Goal: Transaction & Acquisition: Purchase product/service

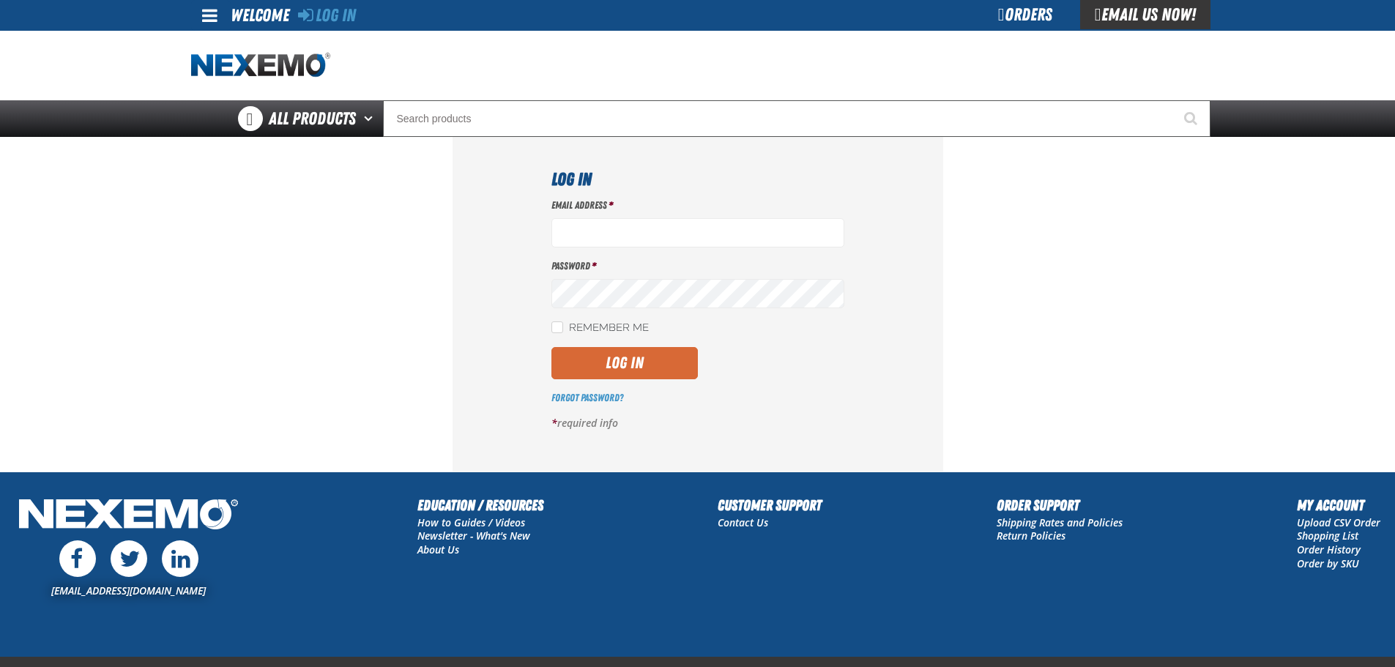
type input "rperedero@vtaig.com"
click at [630, 356] on button "Log In" at bounding box center [624, 363] width 146 height 32
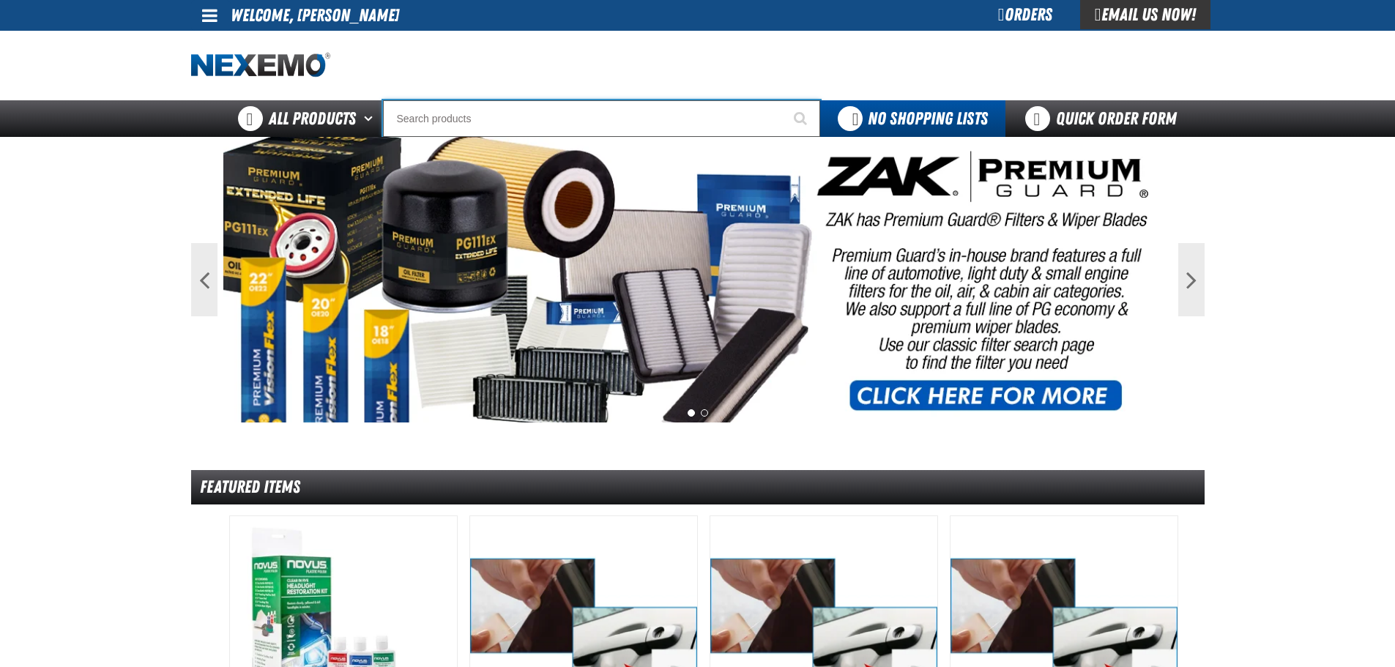
click at [557, 116] on input "Search" at bounding box center [601, 118] width 437 height 37
type input "R"
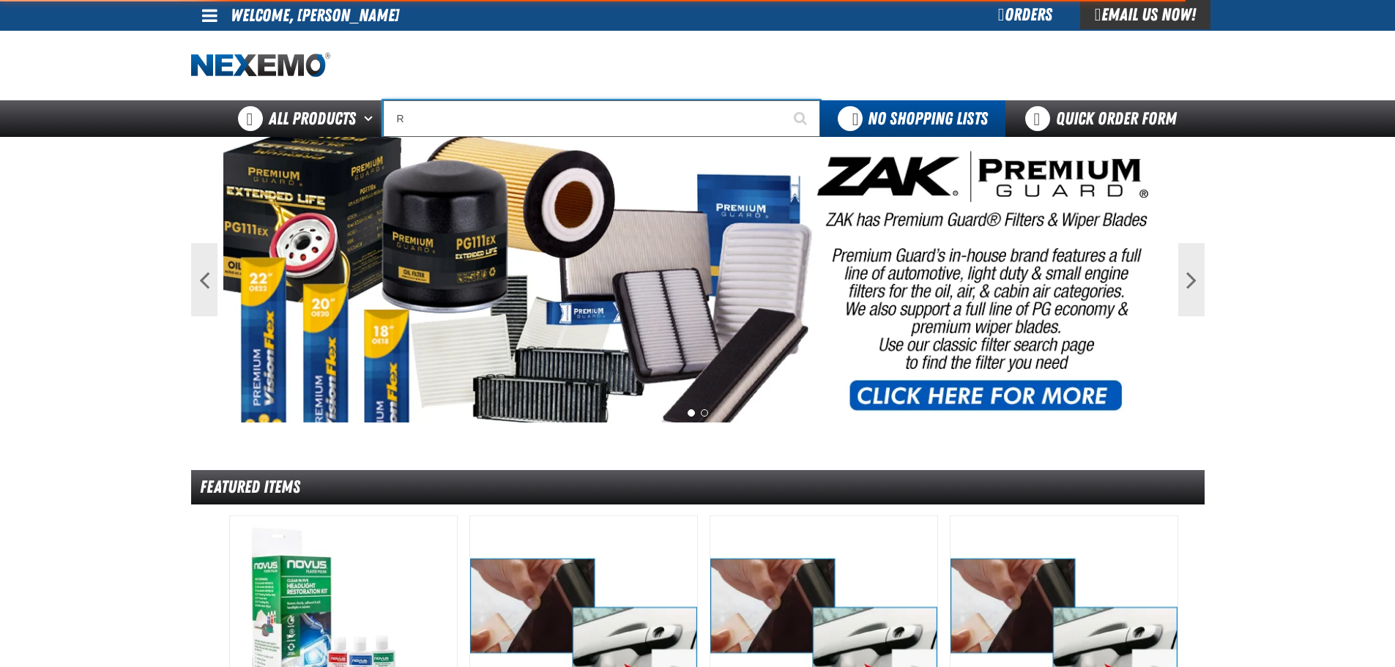
type input "ROADSIDE R"
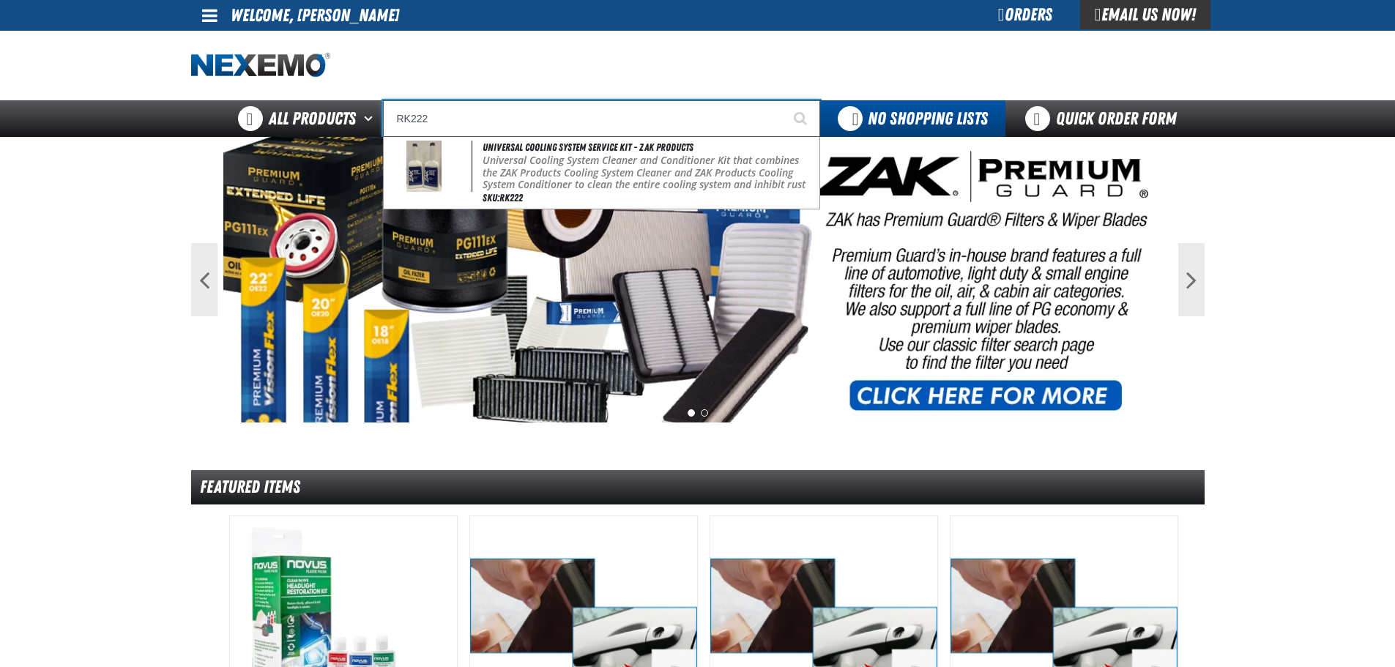
type input "RK222"
click at [783, 100] on button "Start Searching" at bounding box center [801, 118] width 37 height 37
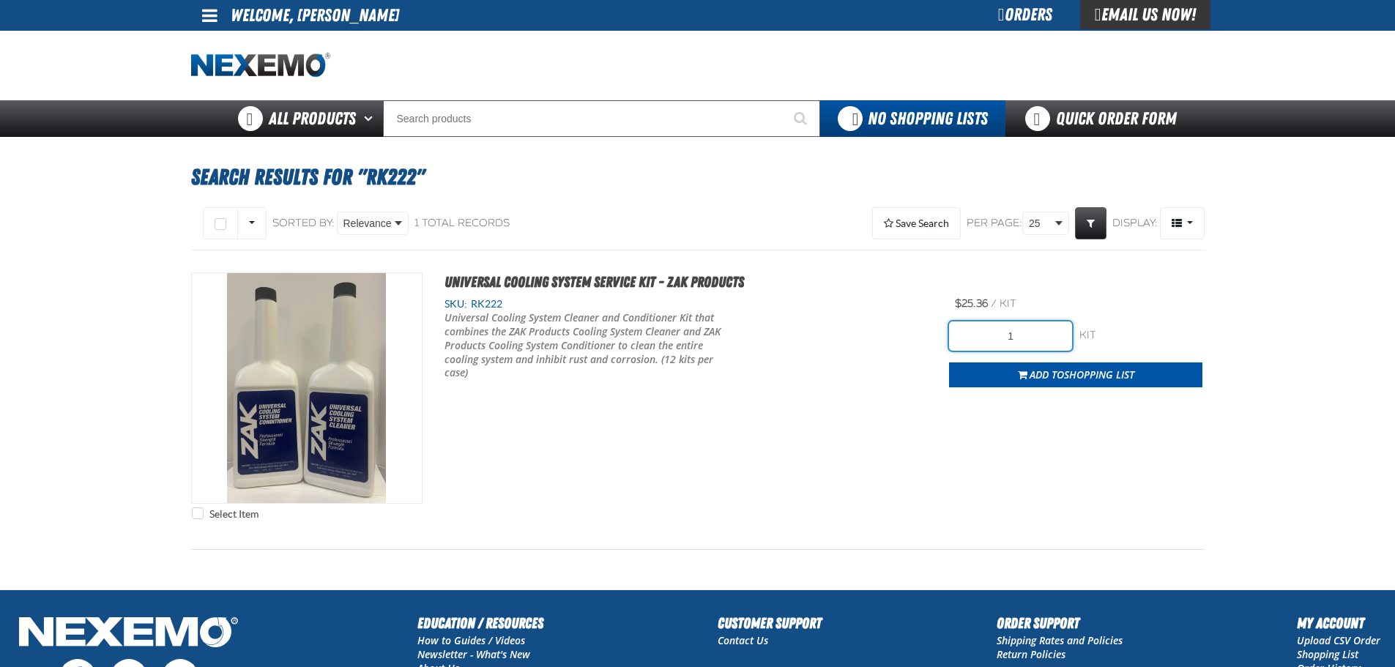
click at [1005, 345] on input "1" at bounding box center [1010, 335] width 123 height 29
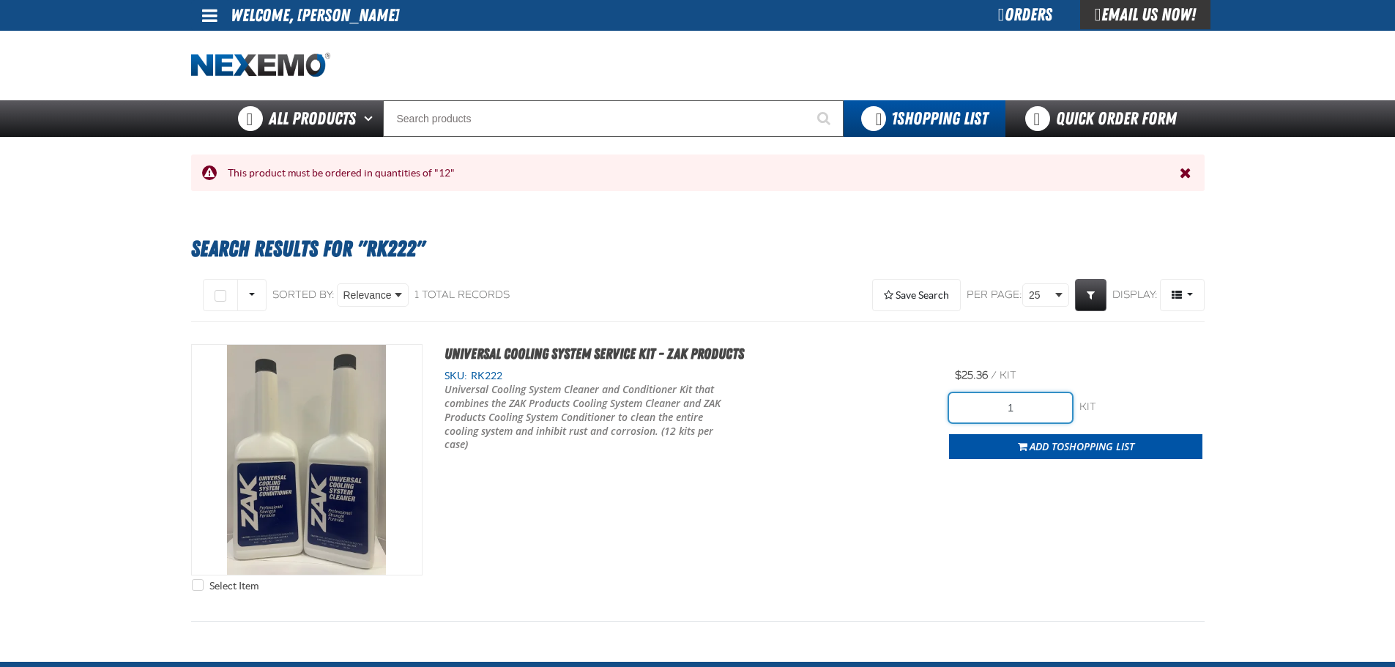
click at [1022, 415] on input "1" at bounding box center [1010, 407] width 123 height 29
type input "24"
click at [1131, 461] on div "Select Item Universal Cooling System Service Kit - ZAK Products SKU: RK222 24" at bounding box center [697, 471] width 1013 height 255
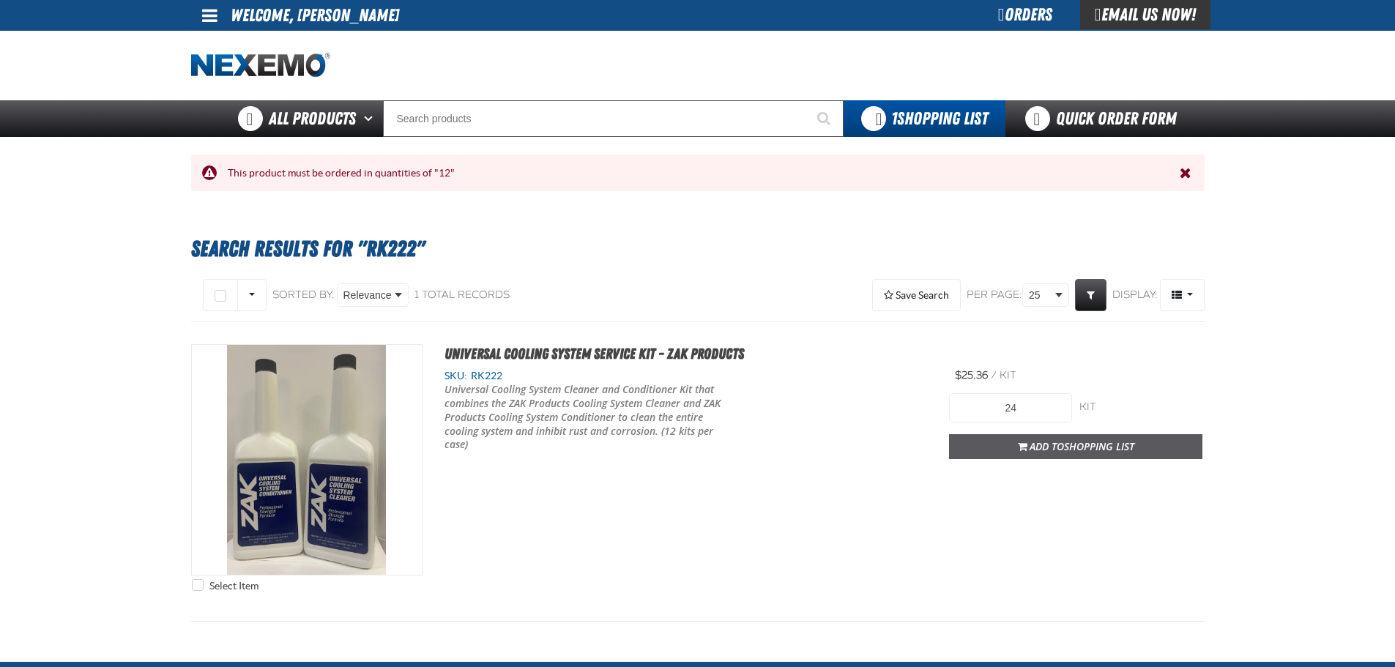
click at [1133, 452] on span "Shopping List" at bounding box center [1099, 446] width 70 height 14
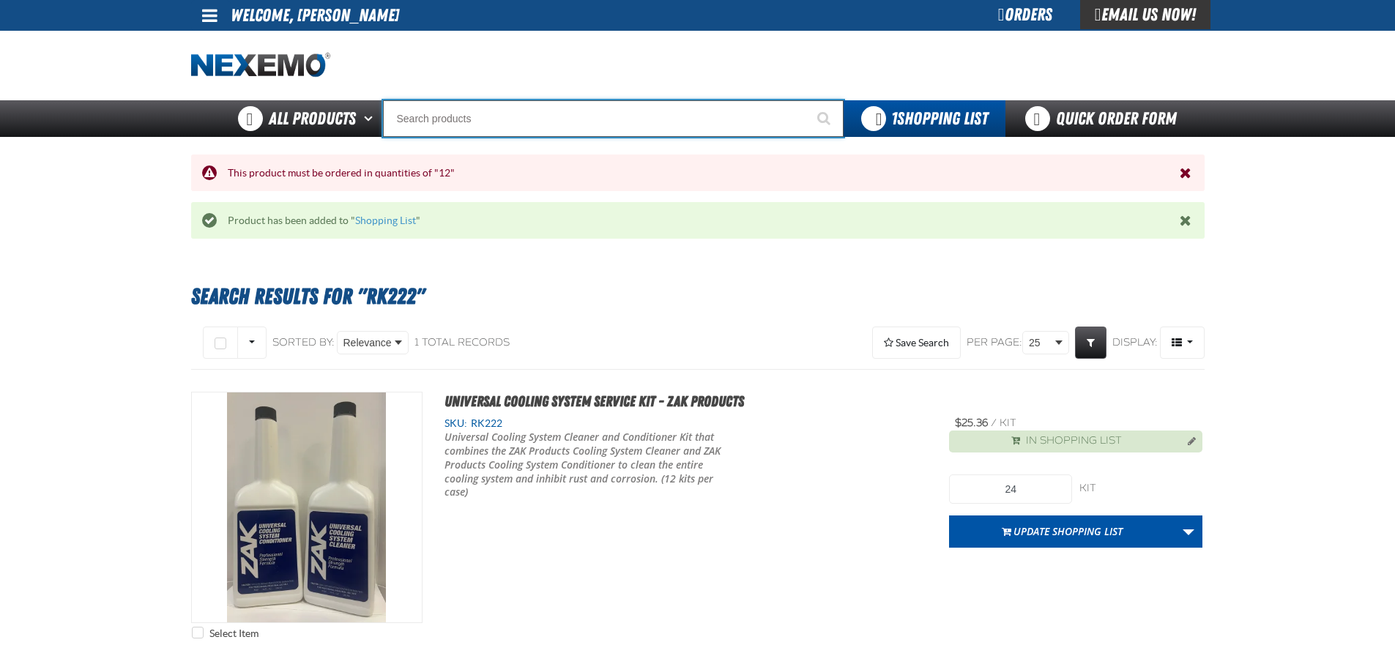
click at [494, 109] on input "Search" at bounding box center [613, 118] width 461 height 37
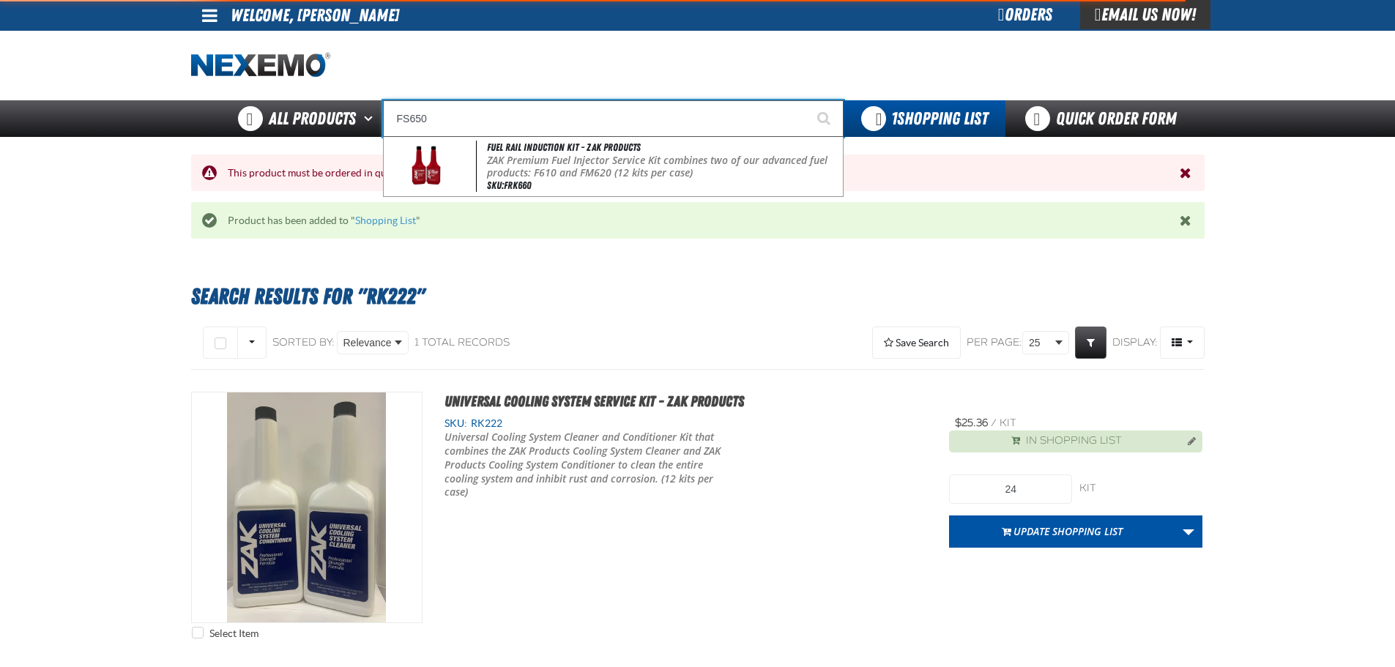
type input "FS650"
click at [807, 100] on button "Start Searching" at bounding box center [825, 118] width 37 height 37
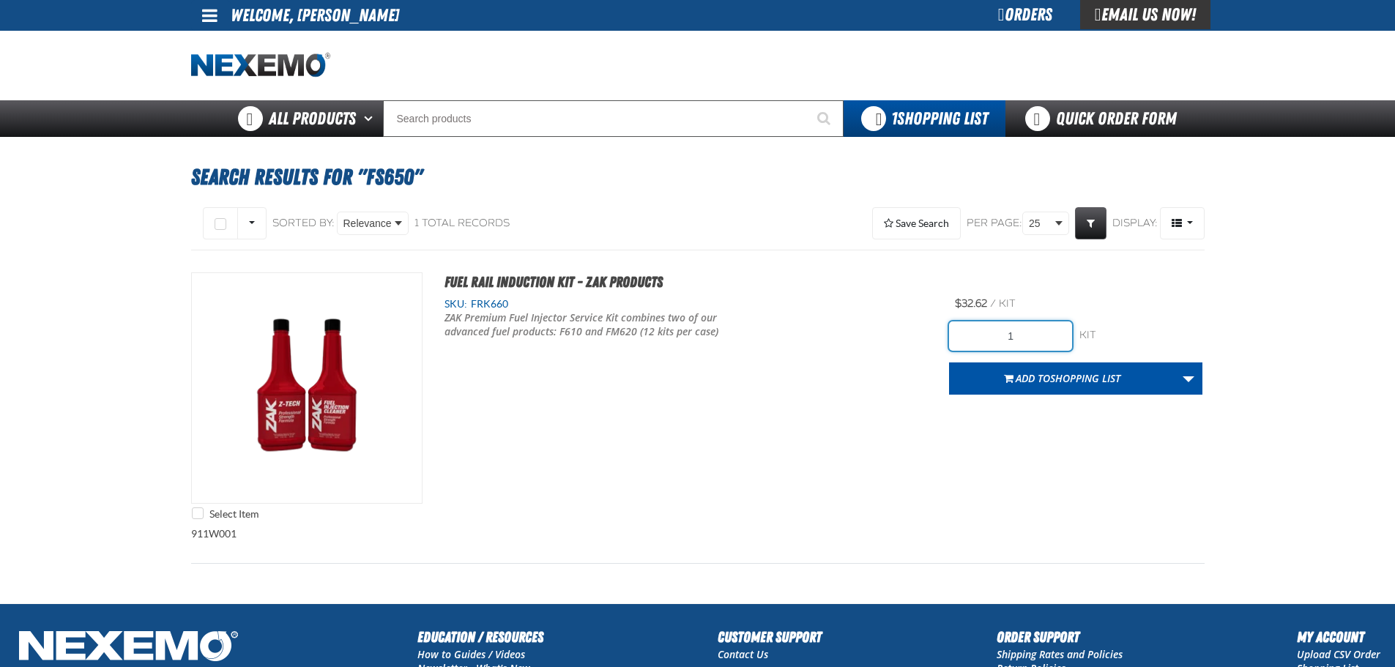
click at [990, 324] on input "1" at bounding box center [1010, 335] width 123 height 29
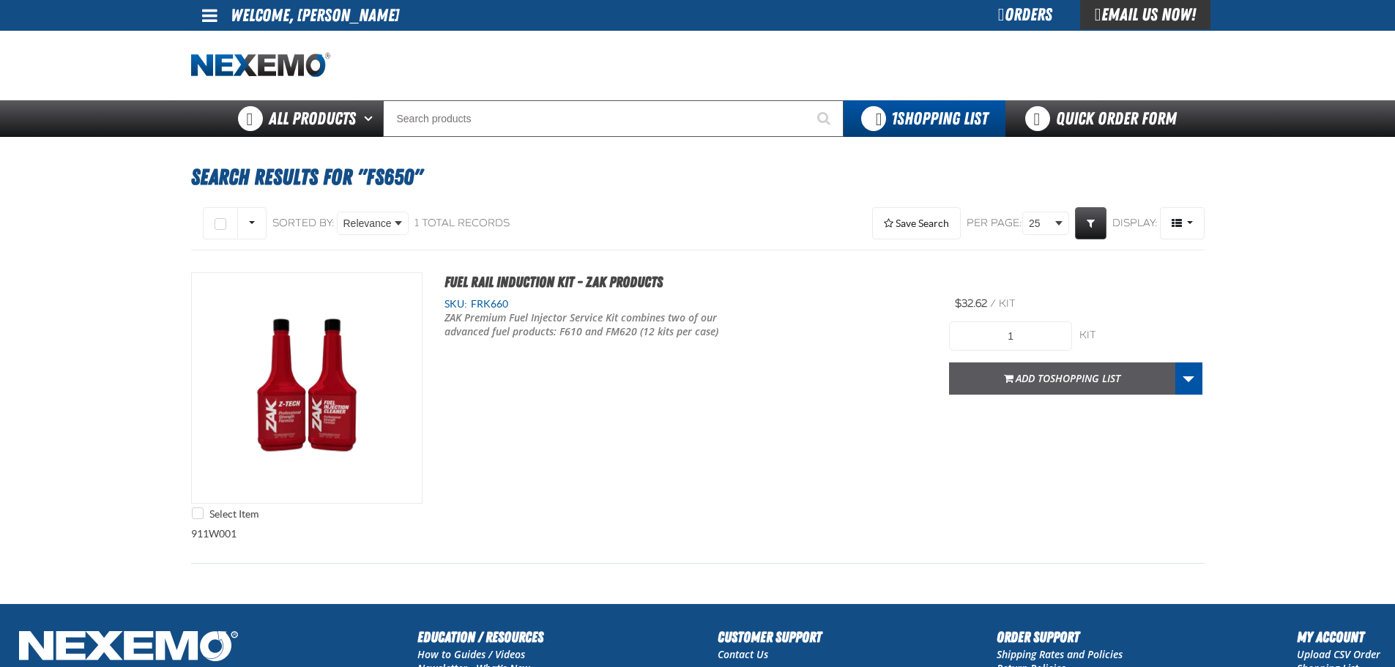
click at [1065, 379] on span "Shopping List" at bounding box center [1085, 378] width 70 height 14
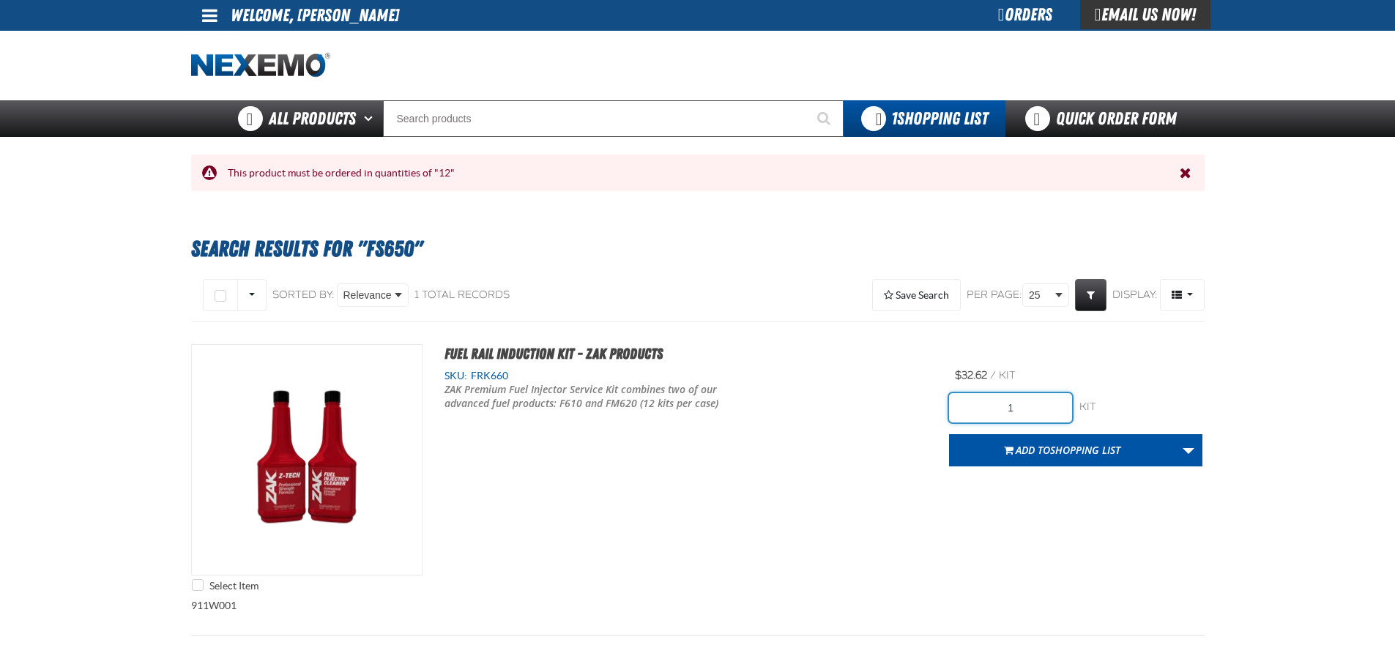
click at [1040, 410] on input "1" at bounding box center [1010, 407] width 123 height 29
type input "2"
click at [534, 360] on span "Fuel Rail Induction Kit - ZAK Products" at bounding box center [553, 354] width 218 height 18
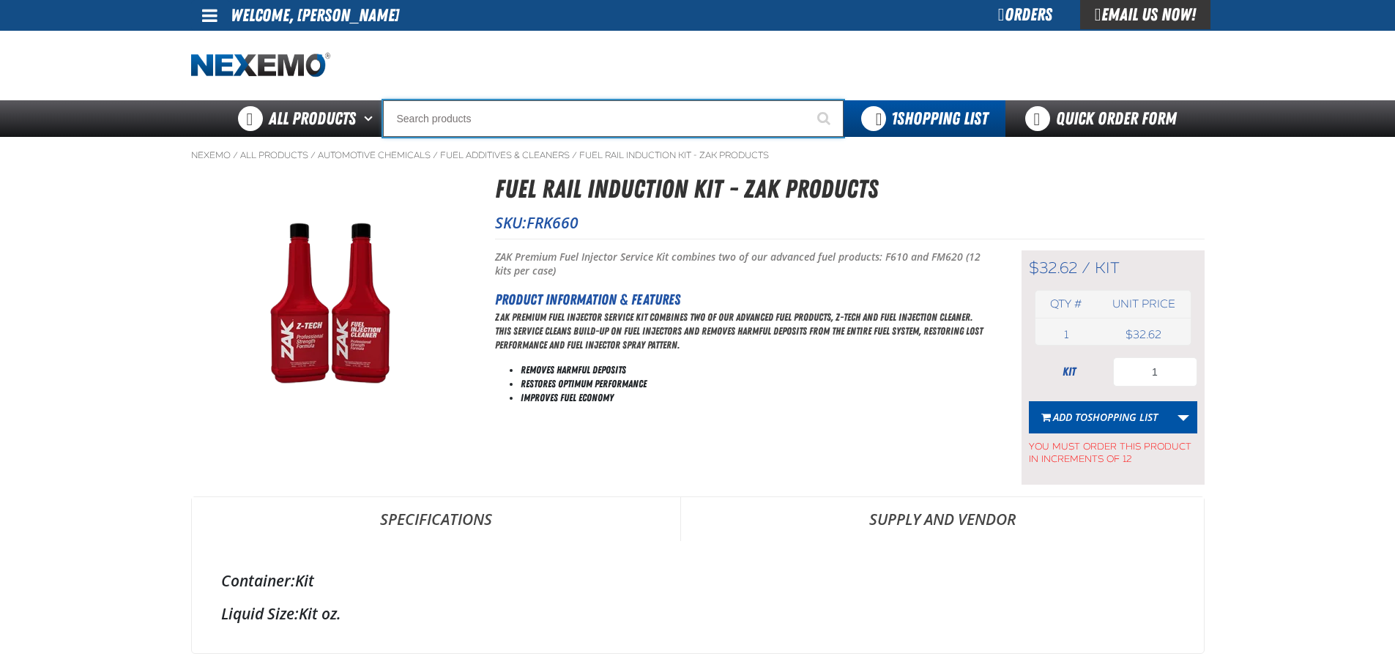
click at [473, 115] on input "Search" at bounding box center [613, 118] width 461 height 37
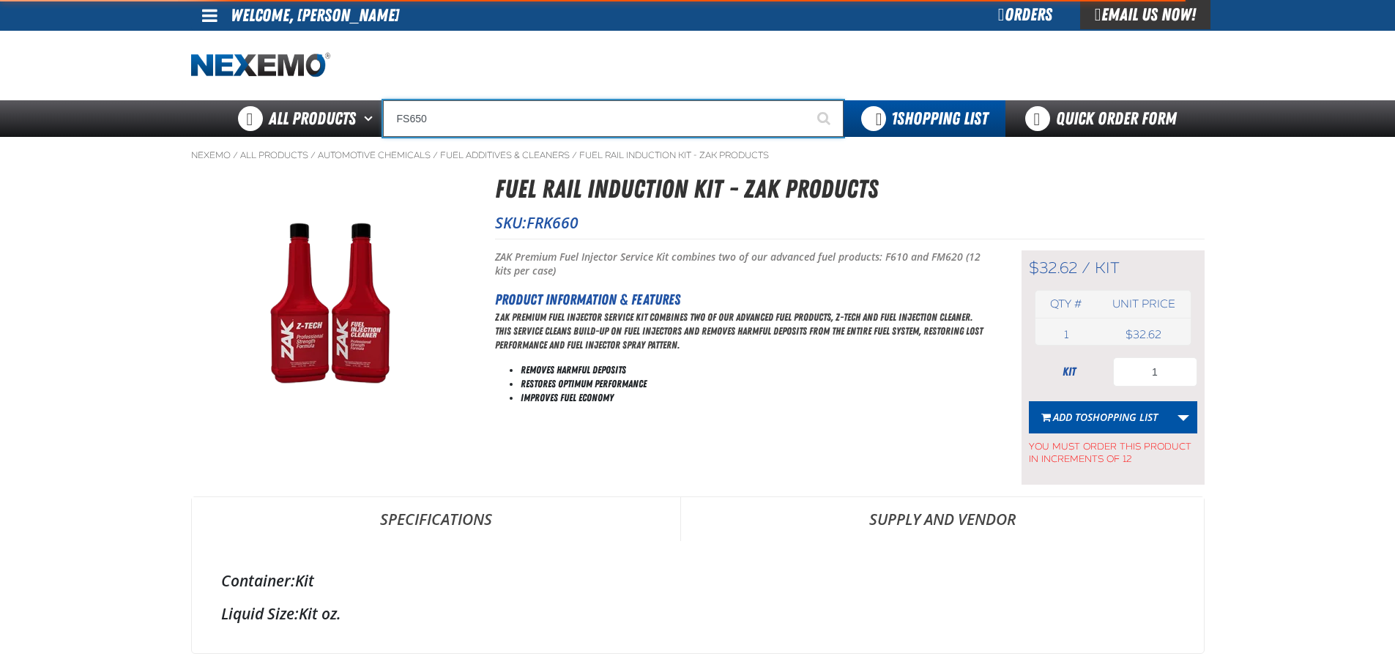
type input "FS650"
click at [807, 100] on button "Start Searching" at bounding box center [825, 118] width 37 height 37
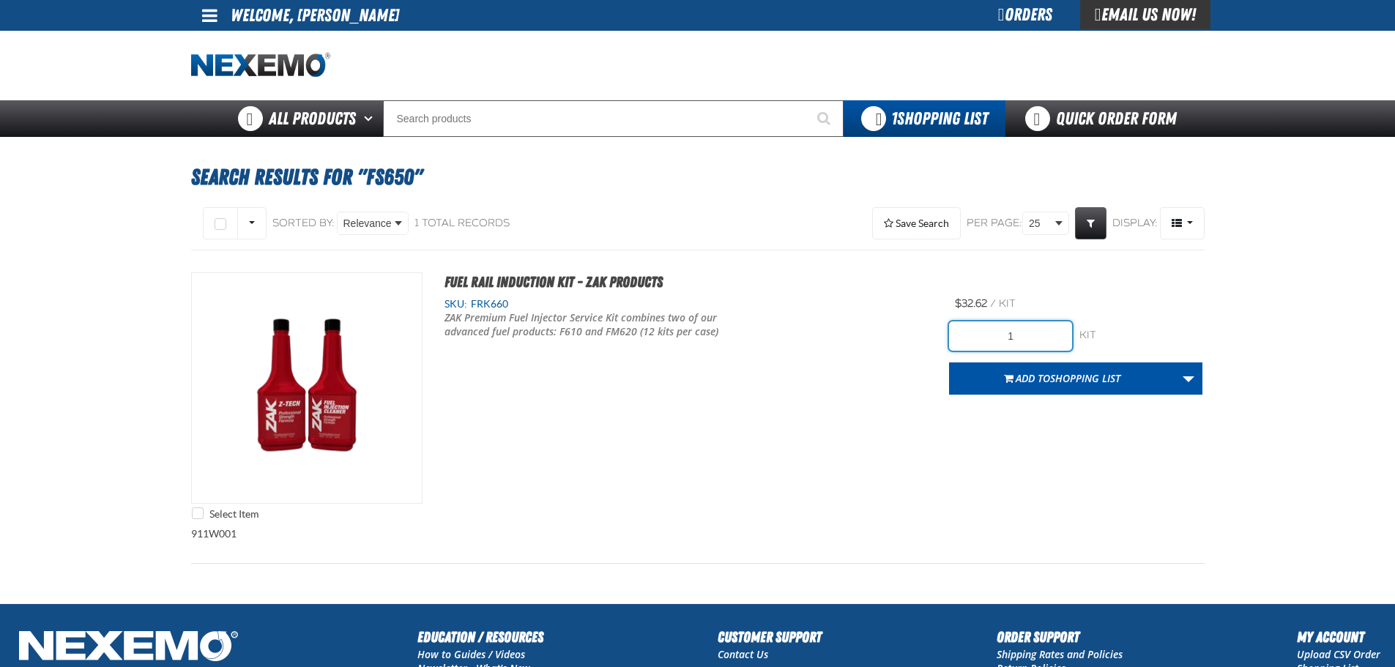
click at [1048, 335] on input "1" at bounding box center [1010, 335] width 123 height 29
click at [879, 463] on div "Select Item Fuel Rail Induction Kit - ZAK Products SKU: FRK660 /" at bounding box center [697, 399] width 1013 height 255
click at [1028, 343] on input "24" at bounding box center [1010, 335] width 123 height 29
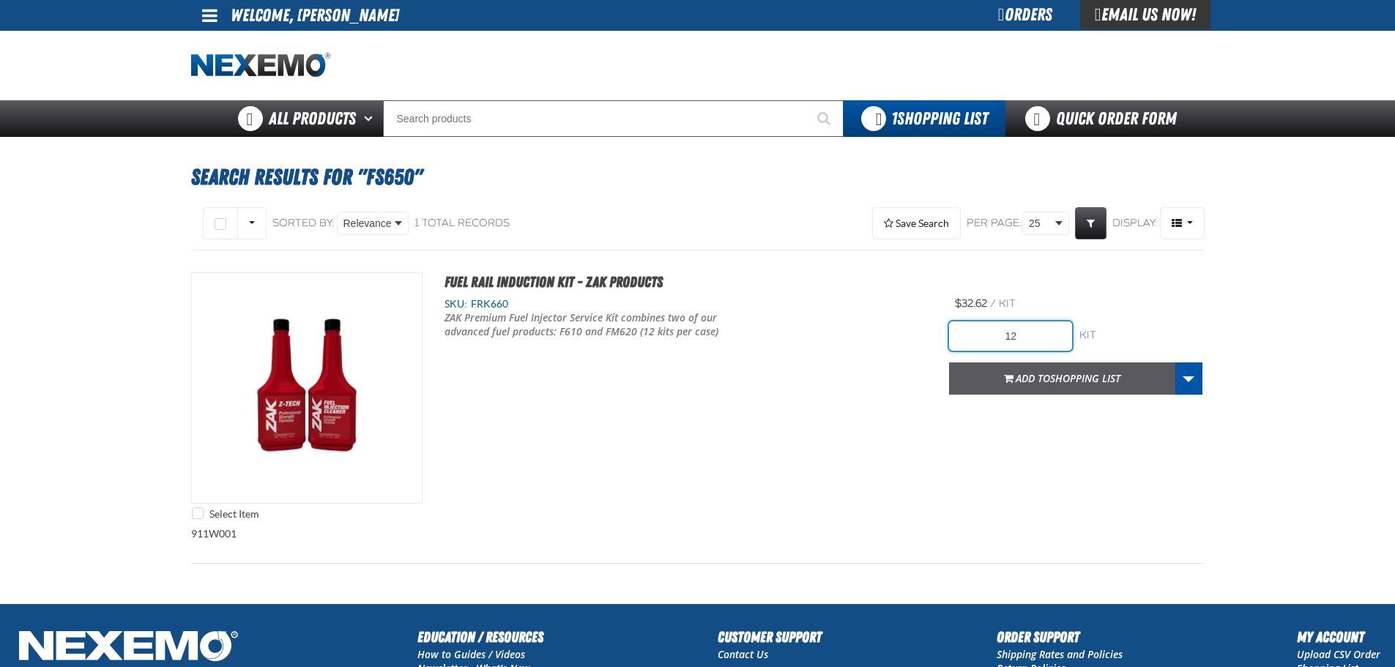
type input "12"
click at [1055, 381] on span "Shopping List" at bounding box center [1085, 378] width 70 height 14
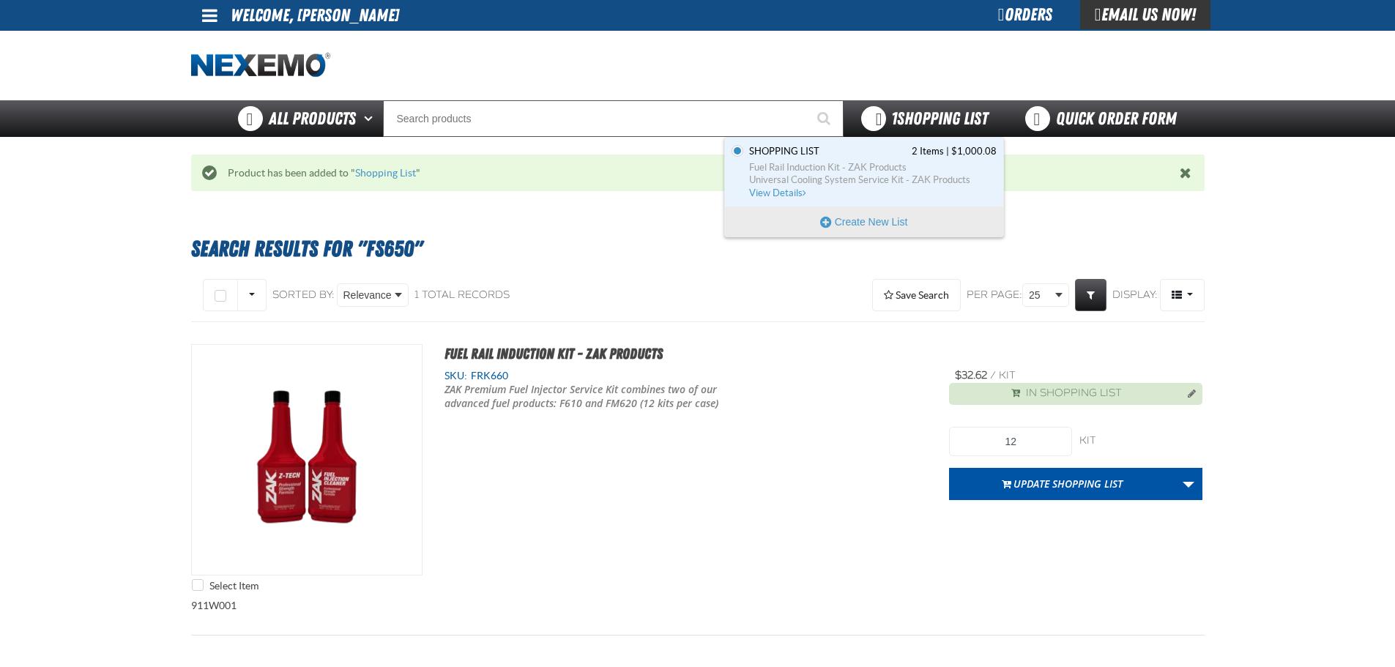
click at [947, 122] on span "1 Shopping List" at bounding box center [939, 118] width 97 height 21
click at [786, 193] on span "View Details" at bounding box center [778, 192] width 59 height 11
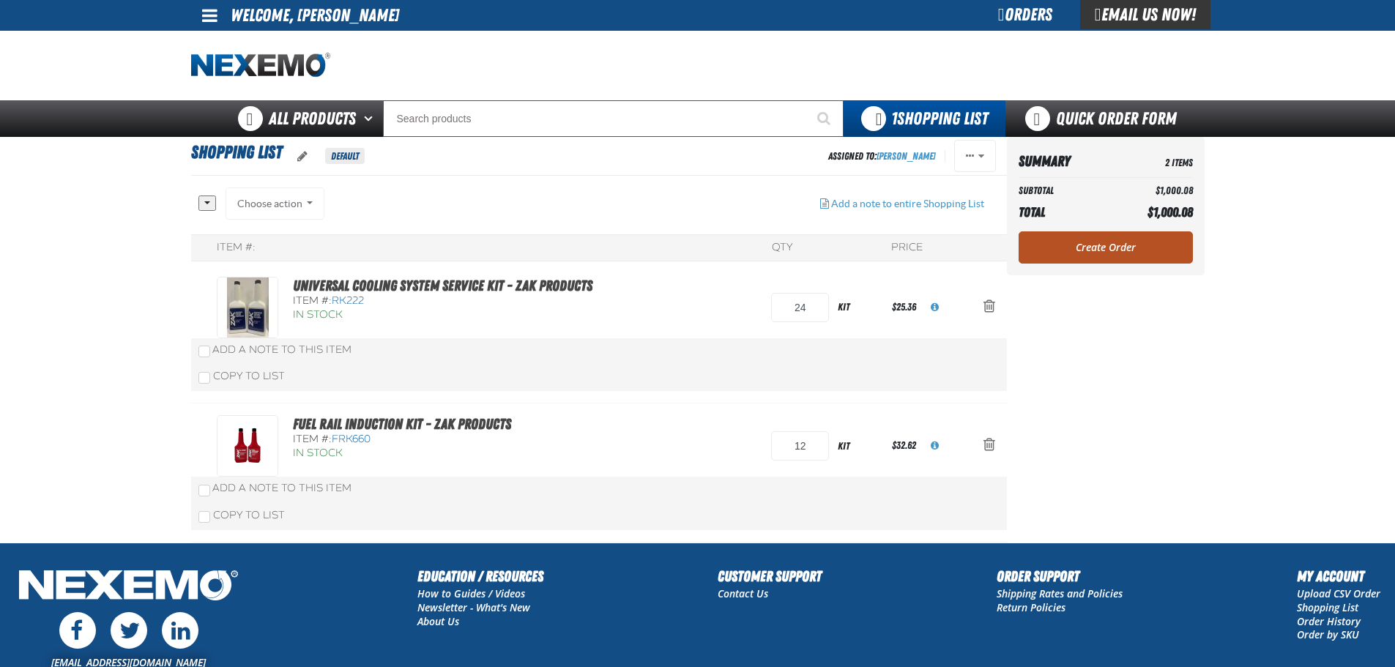
click at [1137, 247] on link "Create Order" at bounding box center [1105, 247] width 174 height 32
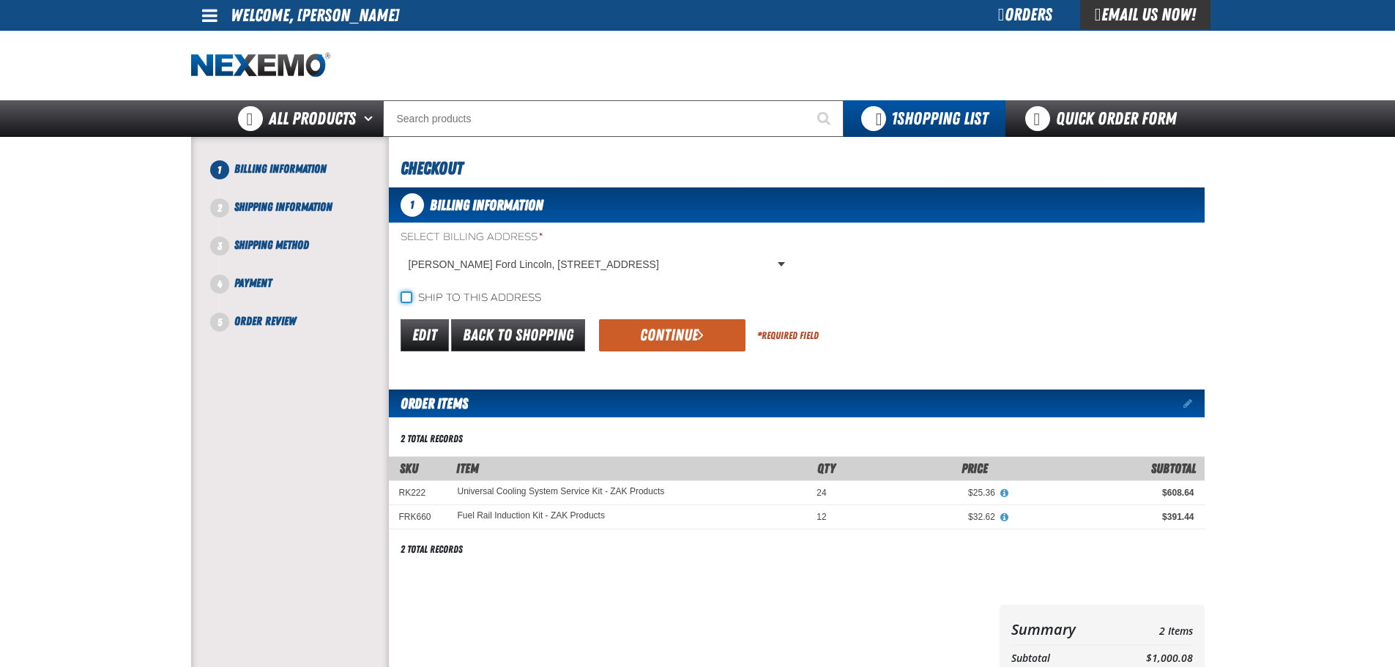
click at [407, 298] on input "Ship to this address" at bounding box center [406, 297] width 12 height 12
checkbox input "true"
click at [625, 329] on button "Continue" at bounding box center [672, 335] width 146 height 32
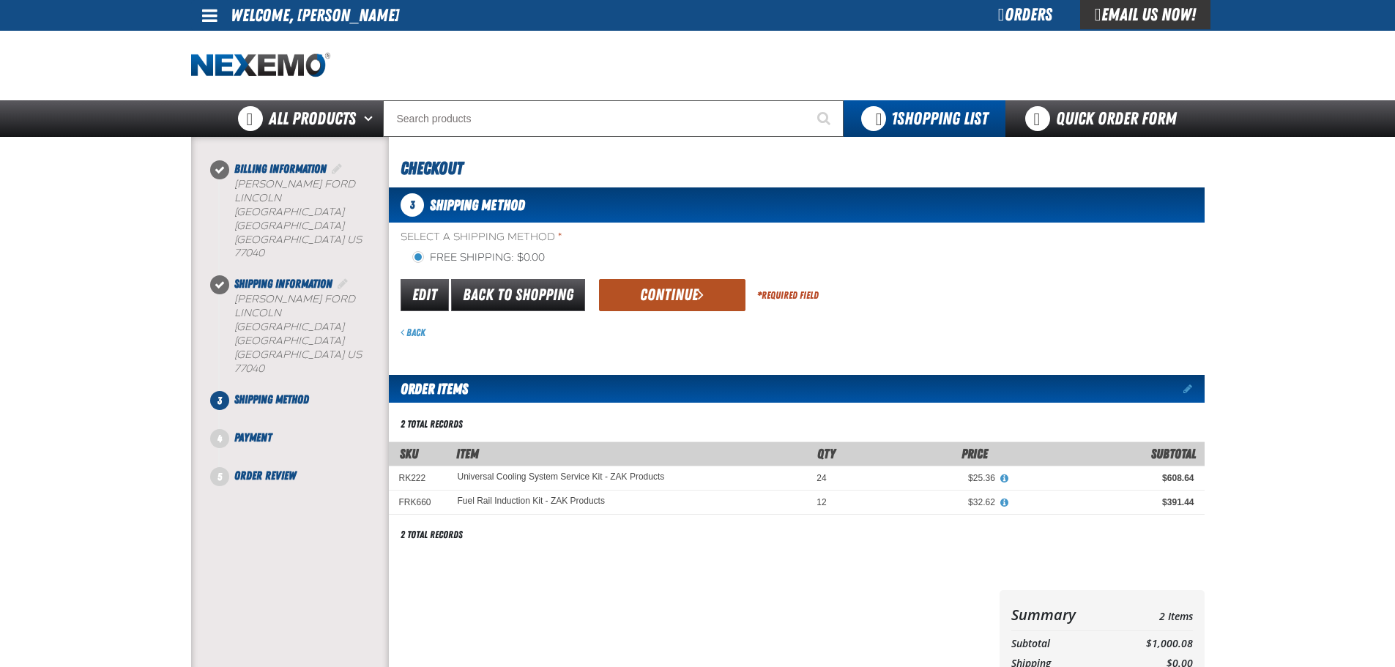
click at [655, 296] on button "Continue" at bounding box center [672, 295] width 146 height 32
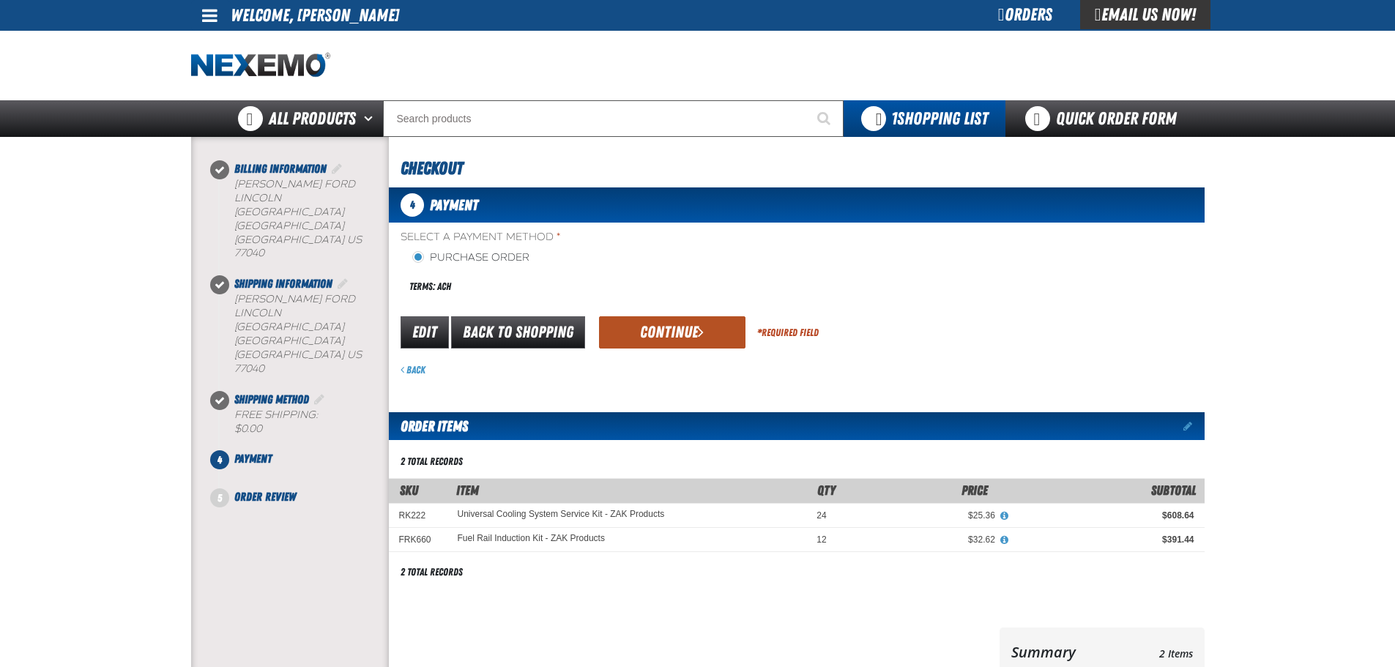
click at [677, 337] on button "Continue" at bounding box center [672, 332] width 146 height 32
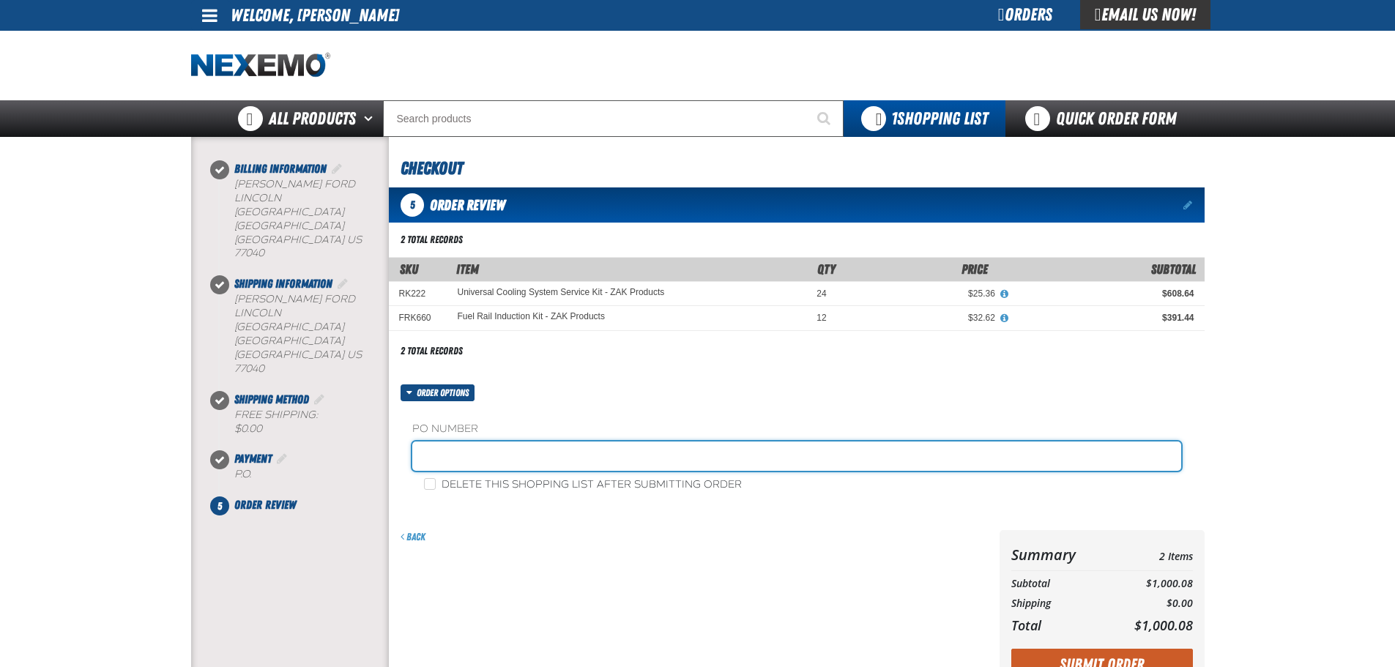
click at [634, 444] on input "text" at bounding box center [796, 455] width 769 height 29
type input "0916ZAK"
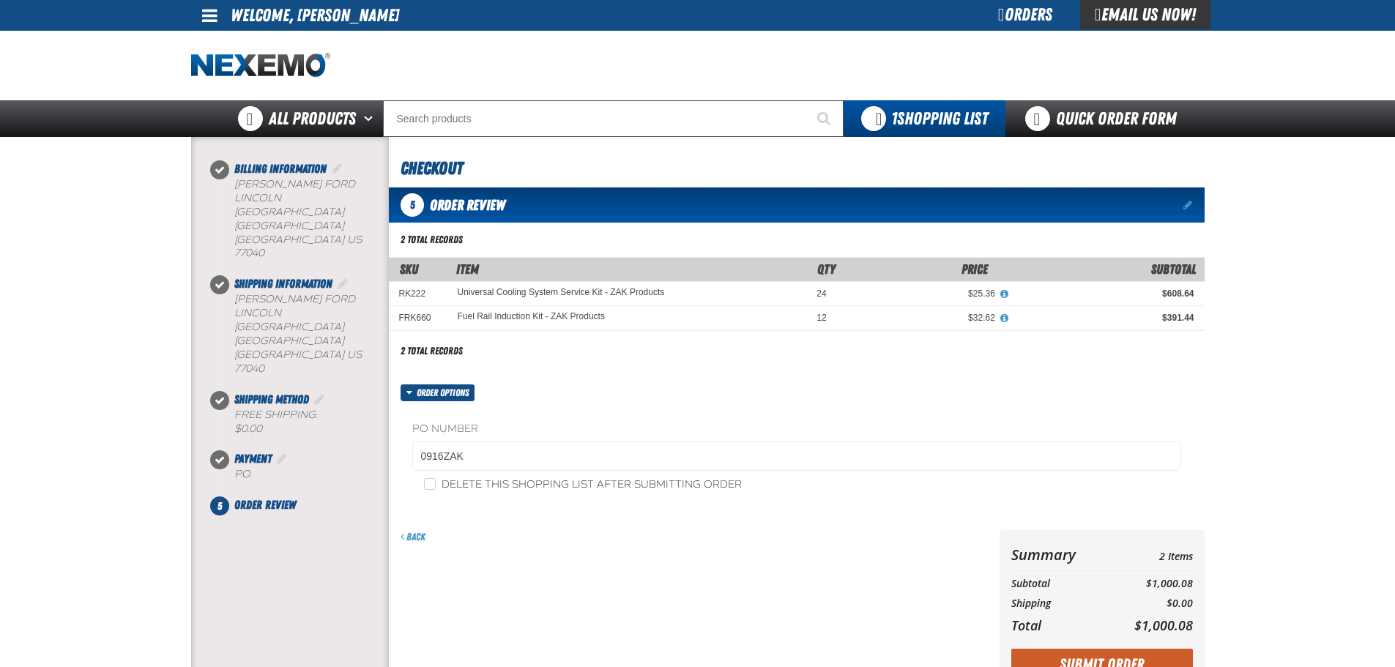
click at [597, 482] on label "Delete this shopping list after submitting order" at bounding box center [583, 485] width 318 height 14
click at [436, 482] on input "Delete this shopping list after submitting order" at bounding box center [430, 484] width 12 height 12
checkbox input "true"
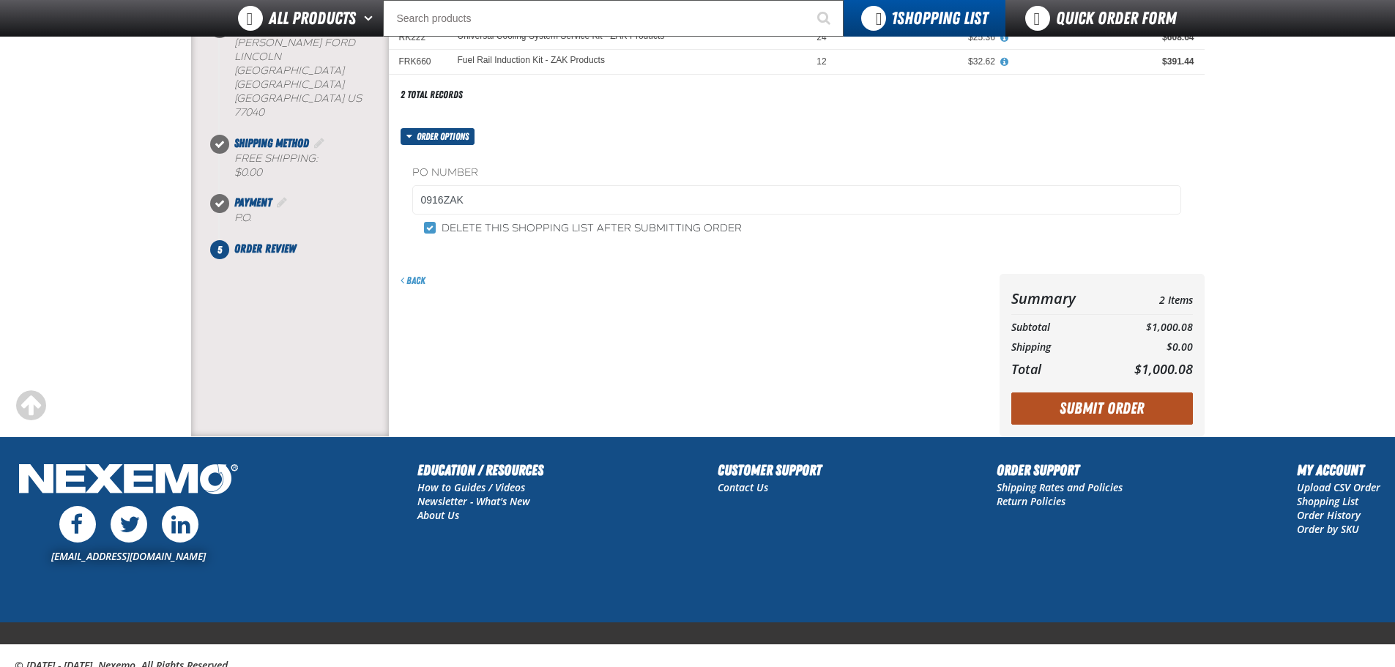
click at [1167, 410] on button "Submit Order" at bounding box center [1102, 408] width 182 height 32
